Goal: Transaction & Acquisition: Download file/media

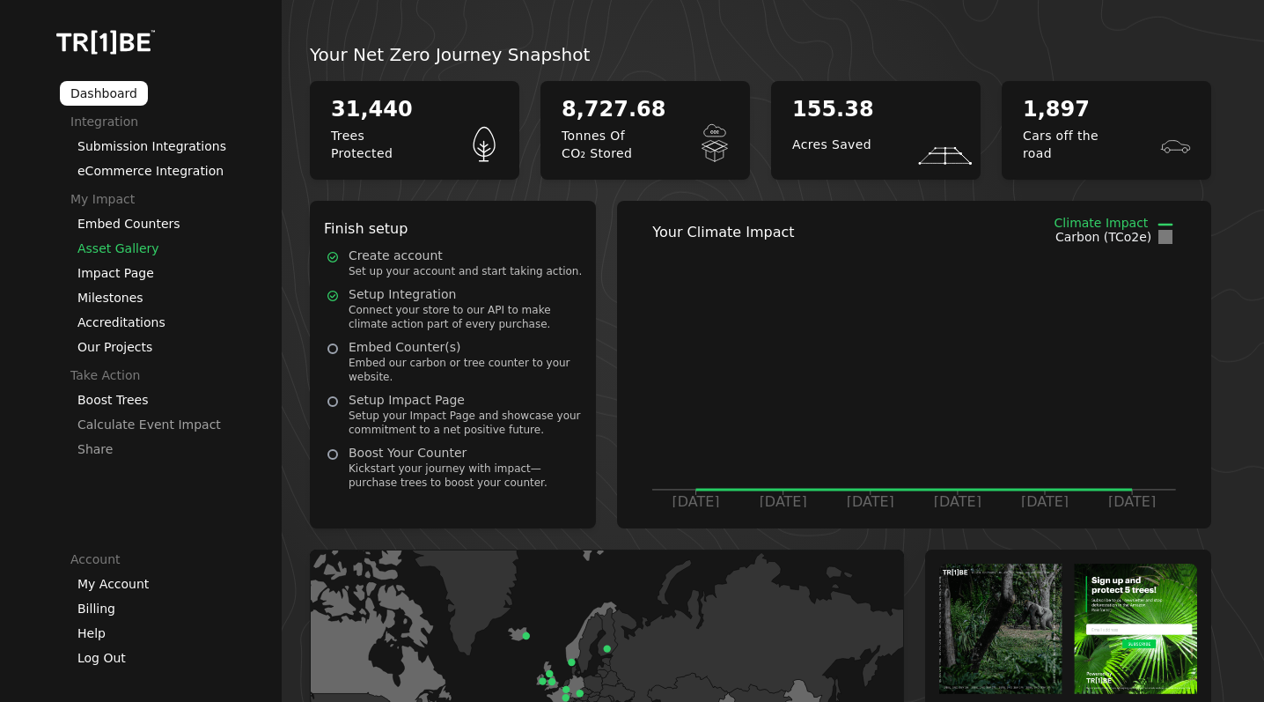
click at [135, 250] on link "Asset Gallery" at bounding box center [118, 248] width 82 height 14
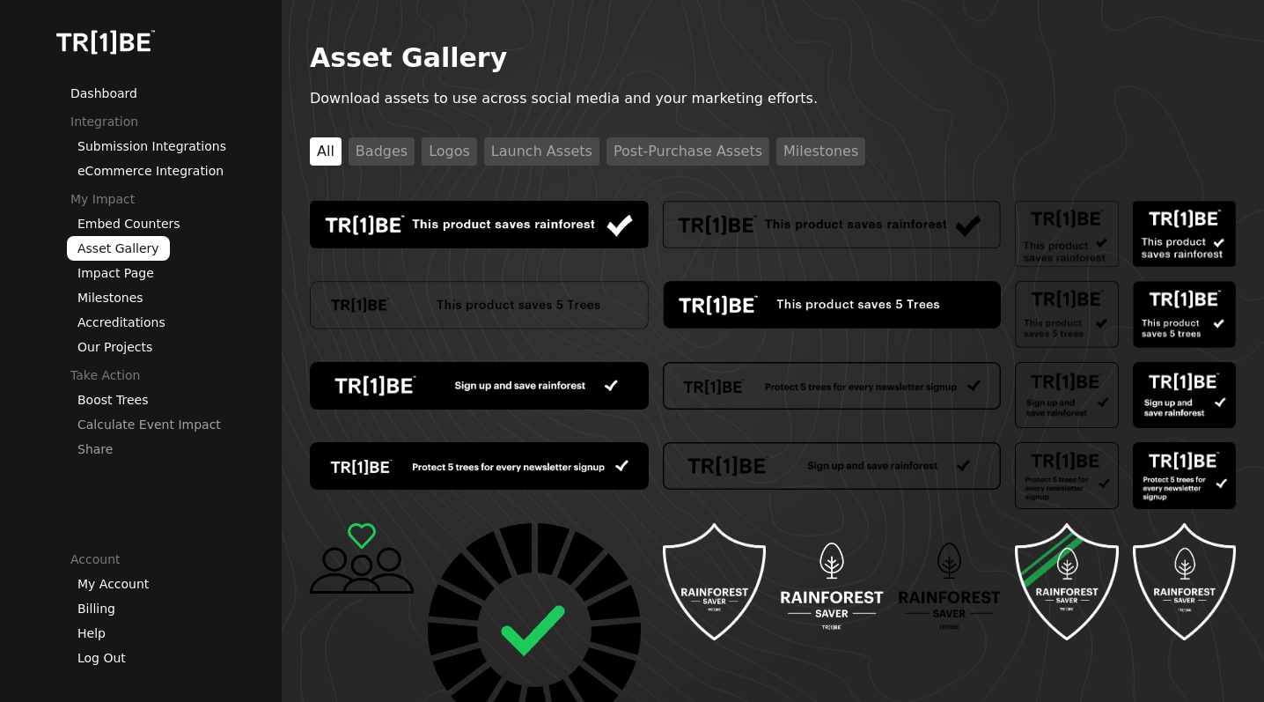
click at [448, 154] on button "Logos" at bounding box center [449, 151] width 55 height 28
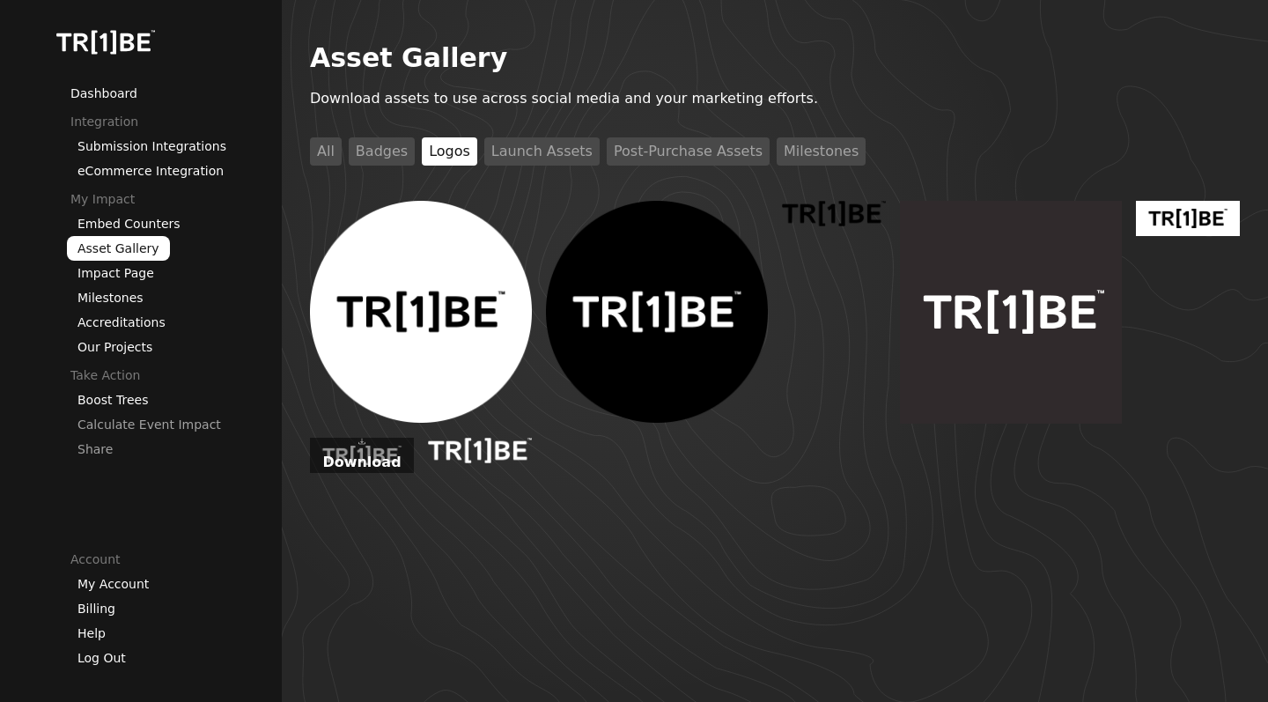
click at [380, 461] on p "Download" at bounding box center [361, 462] width 78 height 21
click at [475, 449] on p "Download" at bounding box center [479, 454] width 78 height 21
click at [844, 214] on p "Download" at bounding box center [833, 217] width 78 height 21
click at [1015, 302] on icon at bounding box center [1011, 298] width 28 height 28
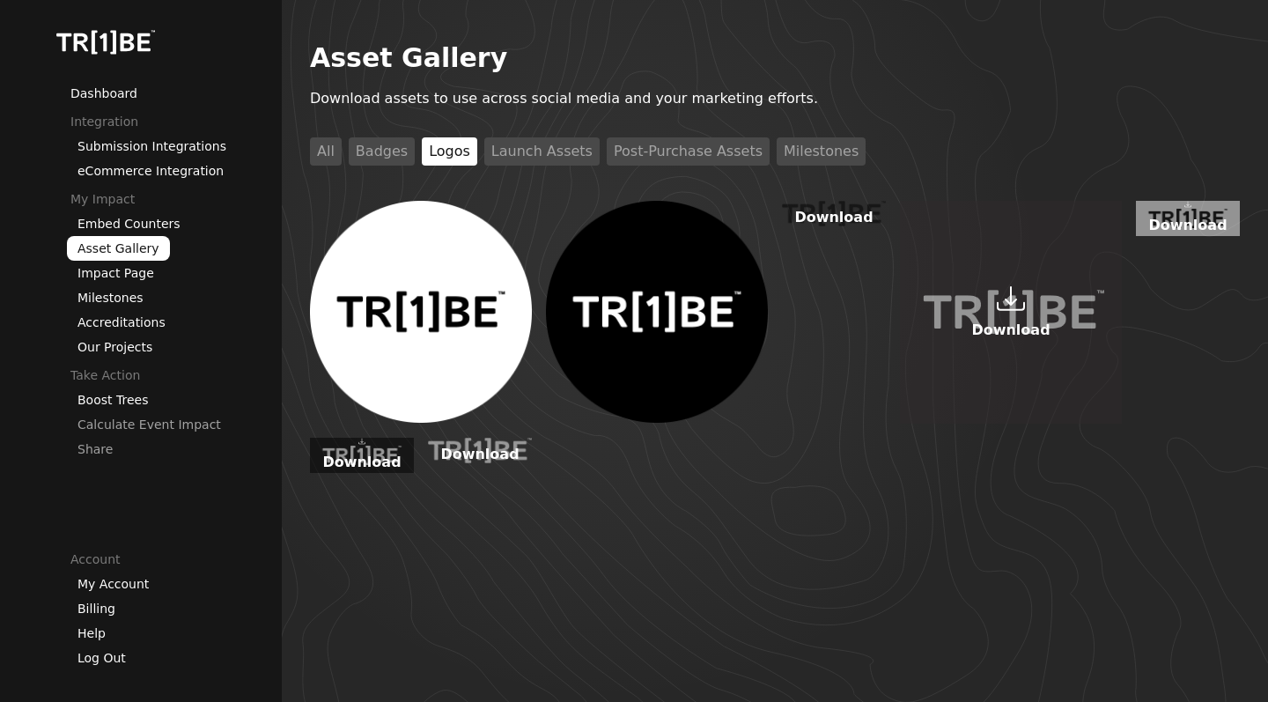
click at [1180, 216] on p "Download" at bounding box center [1187, 225] width 78 height 21
click at [117, 273] on link "Impact Page" at bounding box center [115, 273] width 77 height 14
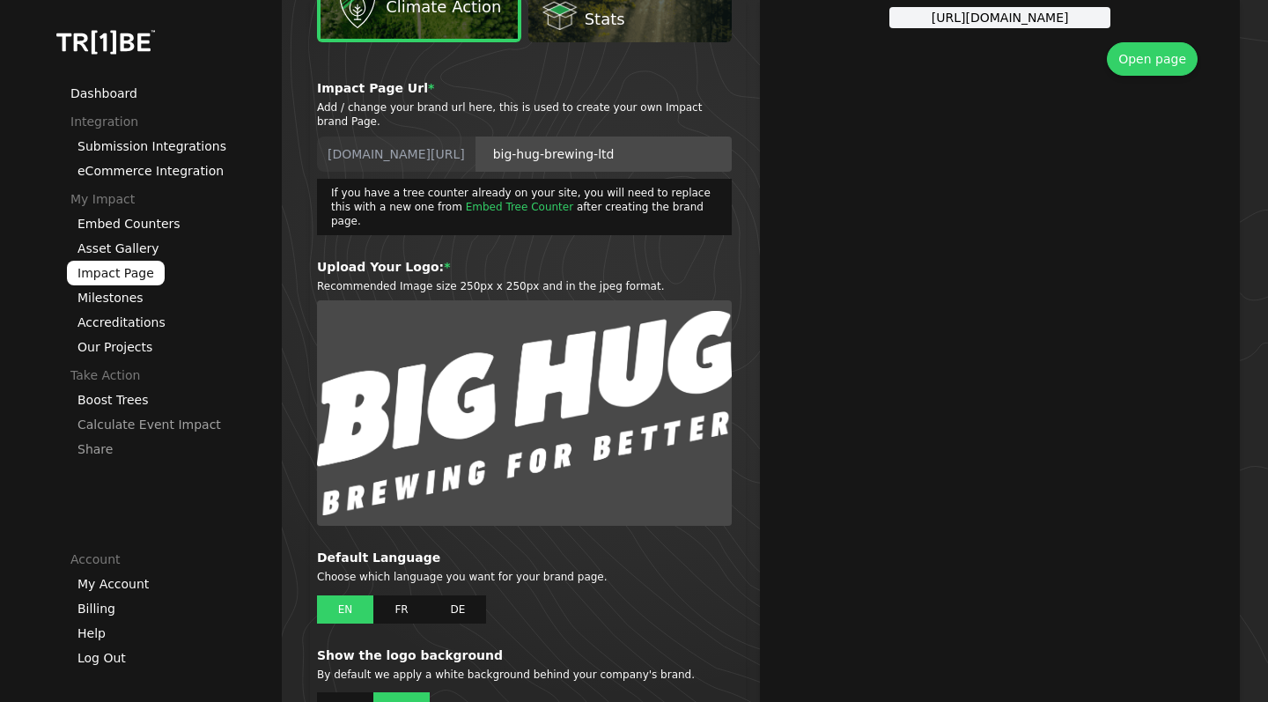
scroll to position [443, 0]
